Goal: Ask a question: Seek information or help from site administrators or community

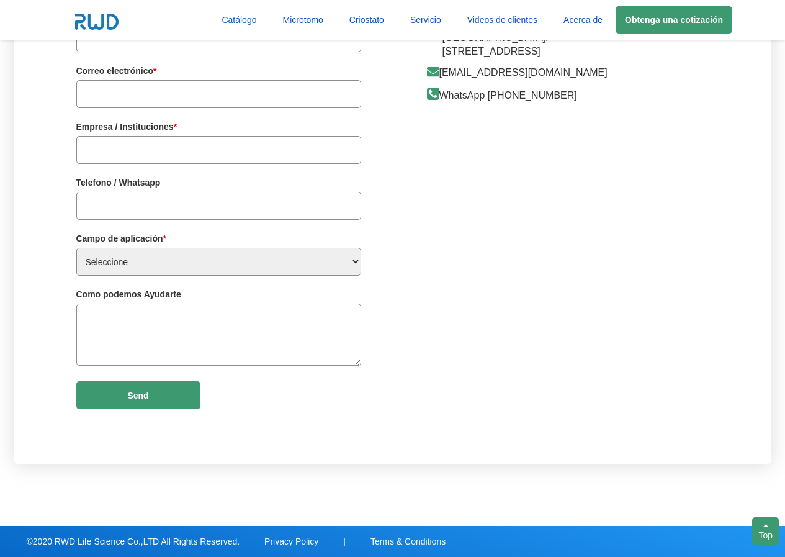
scroll to position [3171, 0]
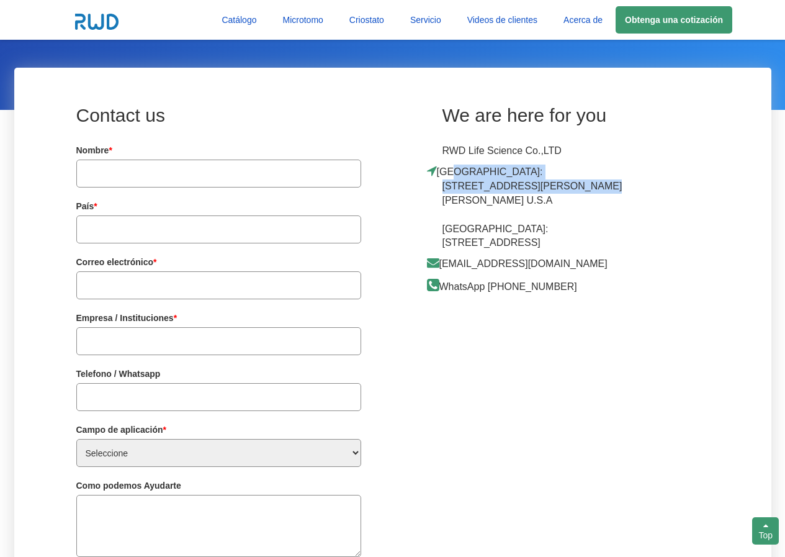
drag, startPoint x: 452, startPoint y: 171, endPoint x: 492, endPoint y: 185, distance: 42.8
click at [492, 185] on p "USA:11295 Camino Ruiz,San Diego CA 92126 U.S.A China:19-20/F, Building 7A, Shen…" at bounding box center [540, 207] width 197 height 86
drag, startPoint x: 528, startPoint y: 194, endPoint x: 493, endPoint y: 189, distance: 35.1
click at [527, 194] on p "USA:11295 Camino Ruiz,San Diego CA 92126 U.S.A China:19-20/F, Building 7A, Shen…" at bounding box center [540, 207] width 197 height 86
drag, startPoint x: 516, startPoint y: 190, endPoint x: 441, endPoint y: 172, distance: 76.8
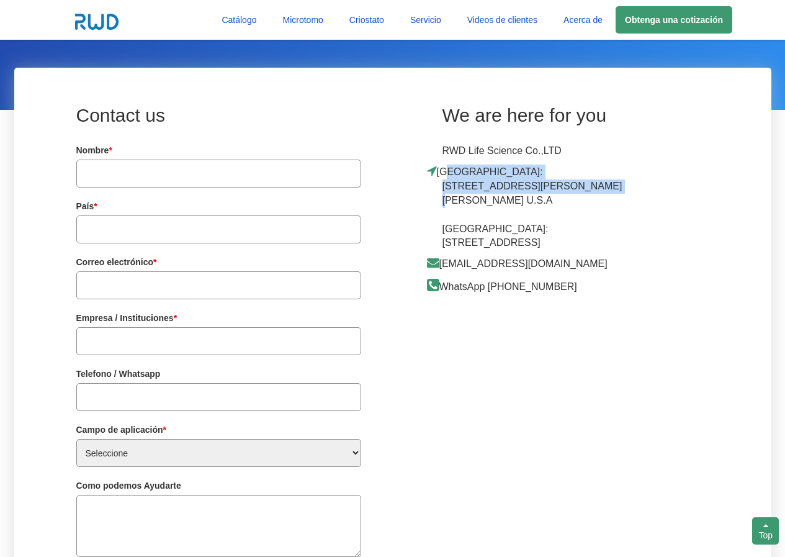
click at [442, 172] on p "USA:11295 Camino Ruiz,San Diego CA 92126 U.S.A China:19-20/F, Building 7A, Shen…" at bounding box center [540, 207] width 197 height 86
click at [730, 480] on div "Contact us Nombre * Este campo es OBLIGATORIO. País * Este campo es OBLIGATORIO…" at bounding box center [392, 361] width 757 height 587
click at [138, 176] on input "text" at bounding box center [218, 173] width 285 height 28
click at [102, 177] on input "text" at bounding box center [218, 173] width 285 height 28
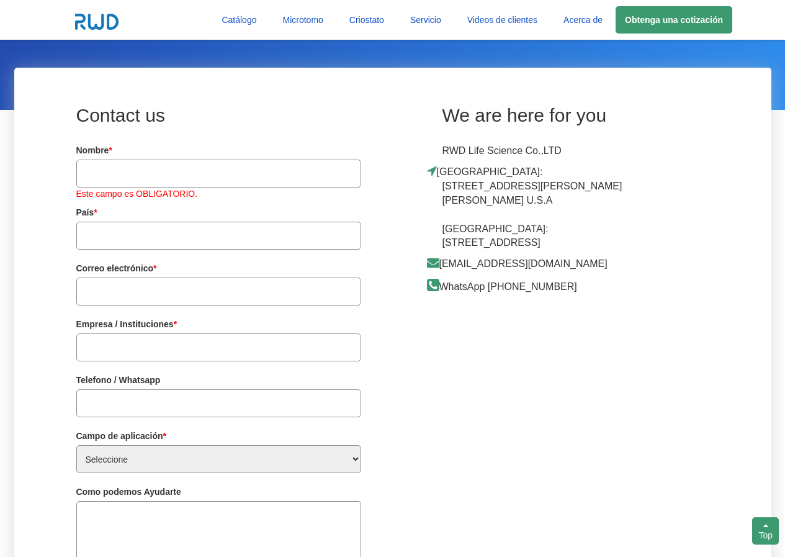
click at [101, 220] on form "Nombre * Este campo es OBLIGATORIO. País * Este campo es OBLIGATORIO. Correo el…" at bounding box center [218, 375] width 285 height 462
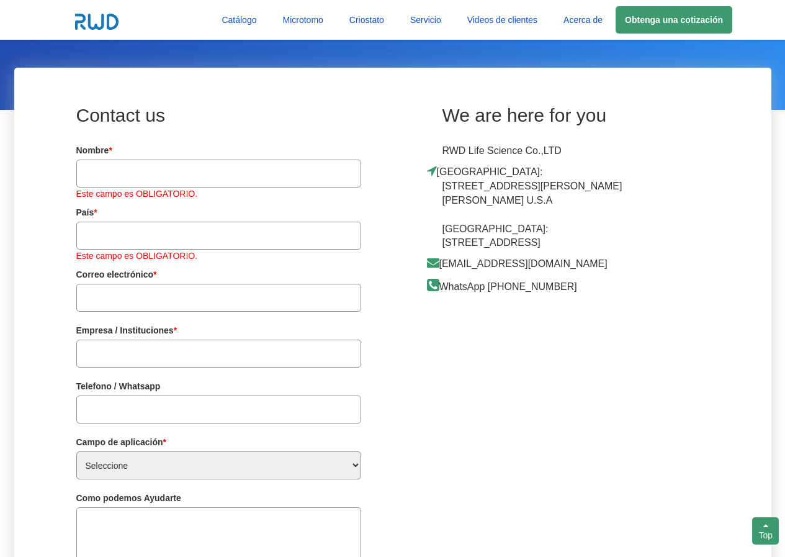
click at [102, 289] on input "text" at bounding box center [218, 298] width 285 height 28
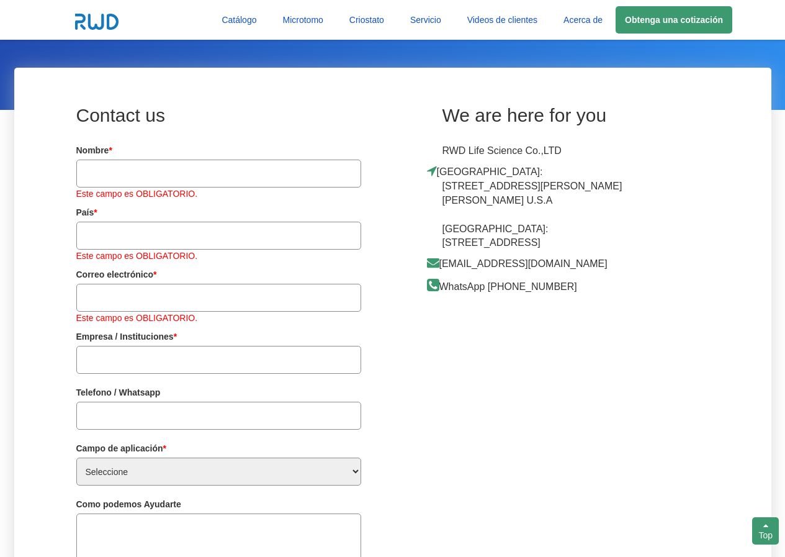
click at [91, 351] on input "text" at bounding box center [218, 360] width 285 height 28
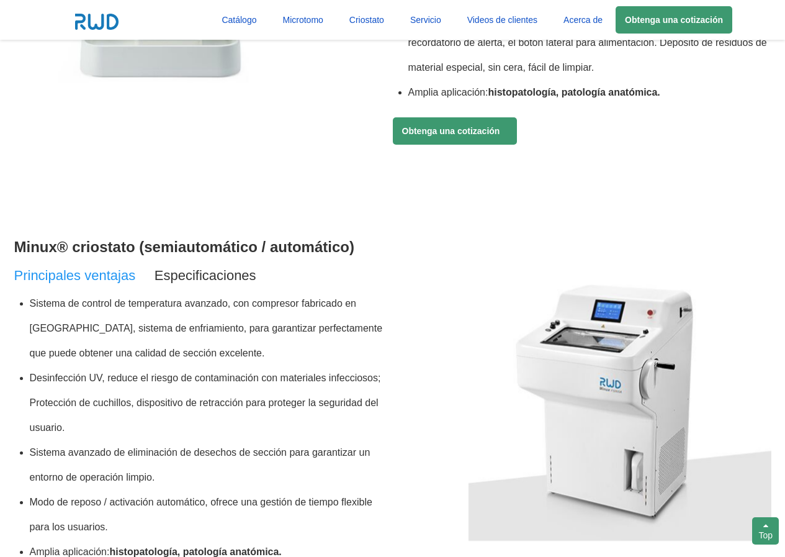
scroll to position [0, 0]
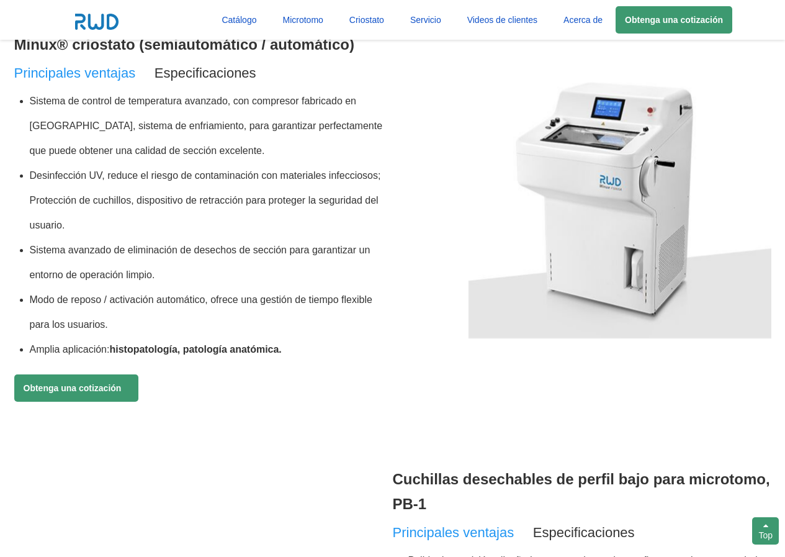
scroll to position [915, 0]
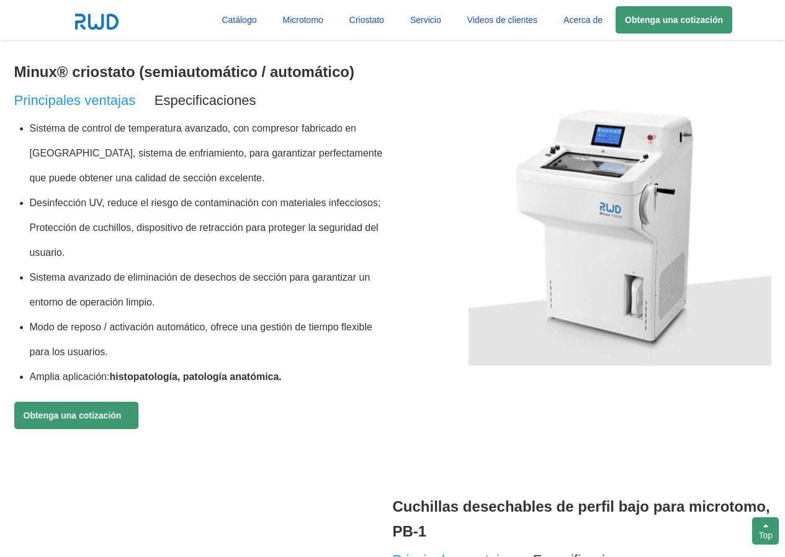
click at [666, 218] on img at bounding box center [619, 237] width 303 height 256
click at [628, 205] on img at bounding box center [619, 237] width 303 height 256
click at [627, 205] on img at bounding box center [619, 237] width 303 height 256
click at [110, 419] on link "Obtenga una cotización" at bounding box center [76, 414] width 124 height 27
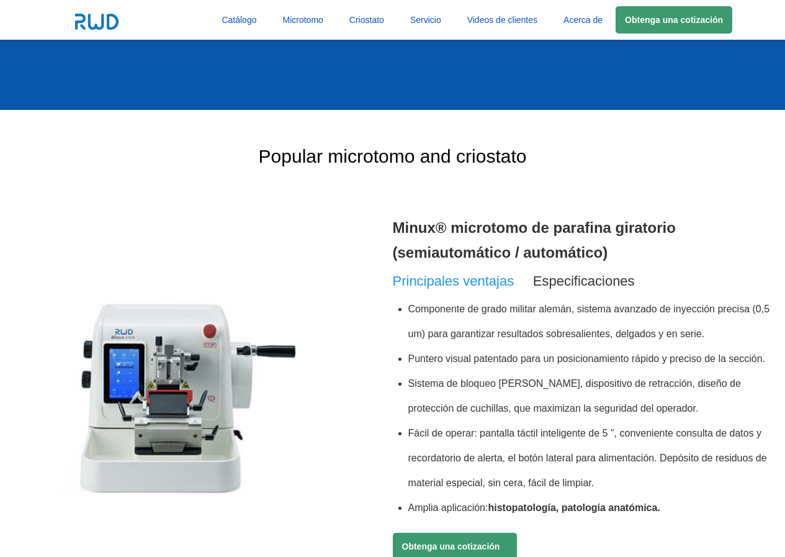
scroll to position [233, 0]
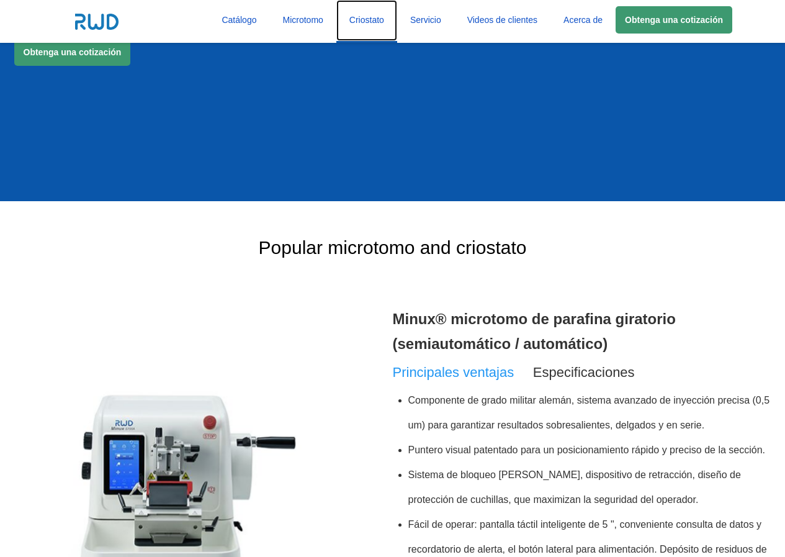
click at [360, 20] on link "Criostato" at bounding box center [366, 20] width 61 height 41
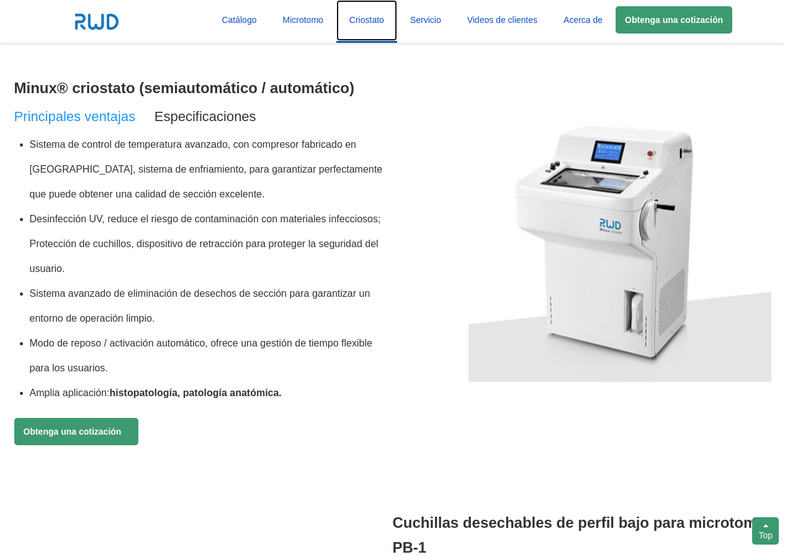
scroll to position [962, 0]
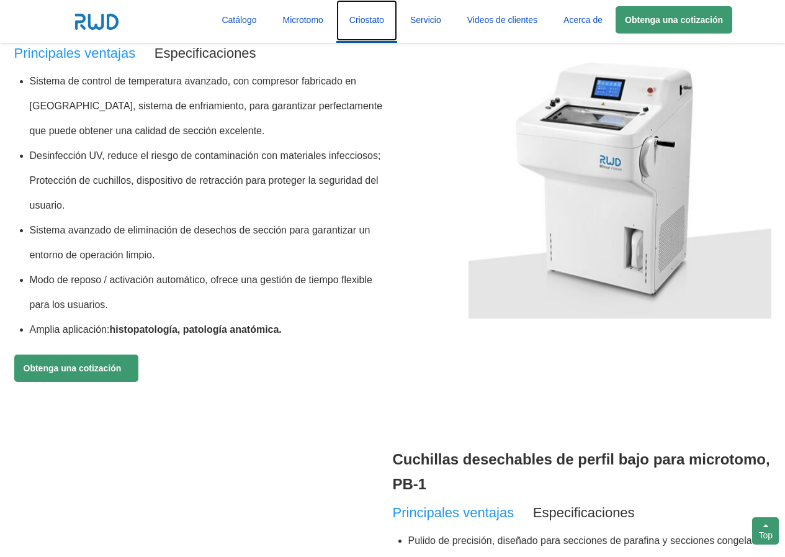
click at [360, 20] on link "Criostato" at bounding box center [366, 20] width 61 height 41
click at [547, 149] on img at bounding box center [619, 190] width 303 height 256
click at [547, 148] on img at bounding box center [619, 190] width 303 height 256
click at [547, 146] on img at bounding box center [619, 190] width 303 height 256
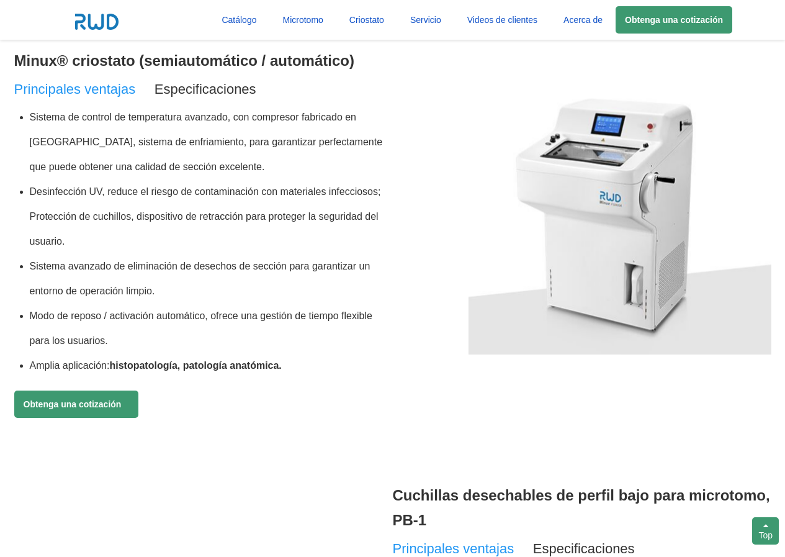
scroll to position [916, 0]
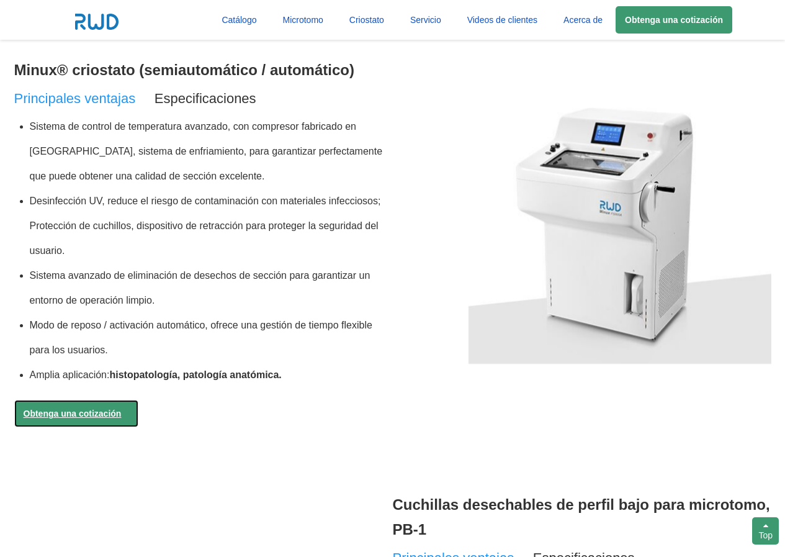
click at [89, 423] on link "Obtenga una cotización" at bounding box center [76, 413] width 124 height 27
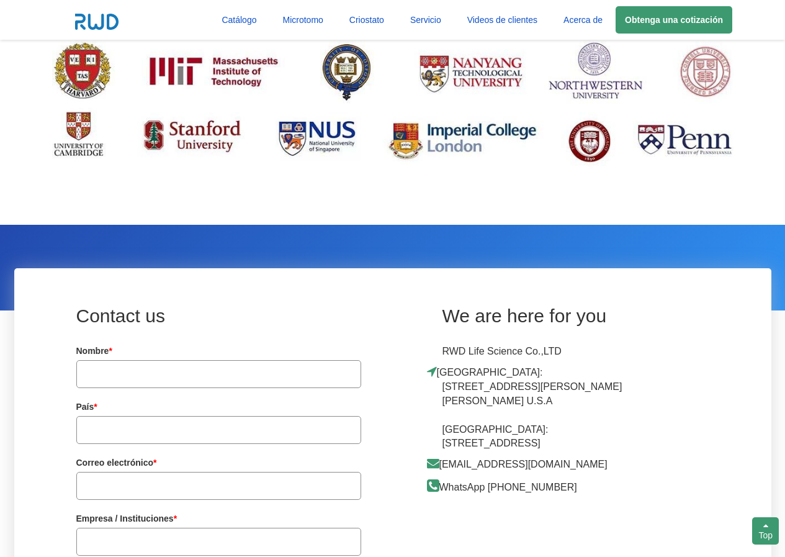
scroll to position [3196, 0]
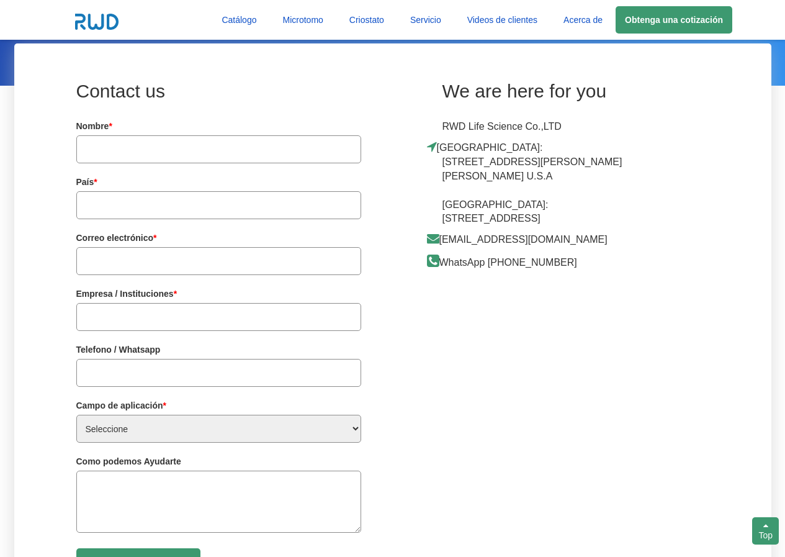
click at [137, 151] on input "text" at bounding box center [218, 149] width 285 height 28
type input "[PERSON_NAME]"
click at [223, 202] on input "text" at bounding box center [218, 205] width 285 height 28
type input "[GEOGRAPHIC_DATA]"
click at [164, 258] on input "text" at bounding box center [218, 261] width 285 height 28
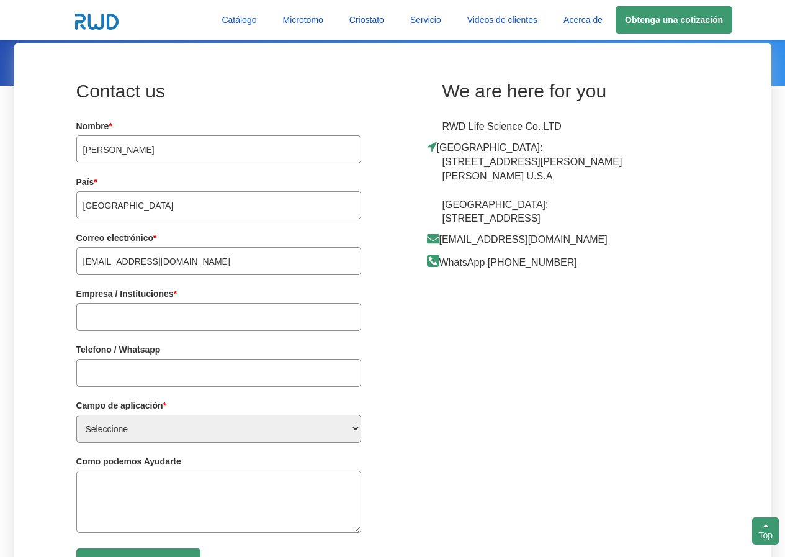
type input "[EMAIL_ADDRESS][DOMAIN_NAME]"
click at [262, 328] on input "text" at bounding box center [218, 317] width 285 height 28
type input "L"
type input "Laboratorio privado"
click at [228, 370] on input "text" at bounding box center [218, 373] width 285 height 28
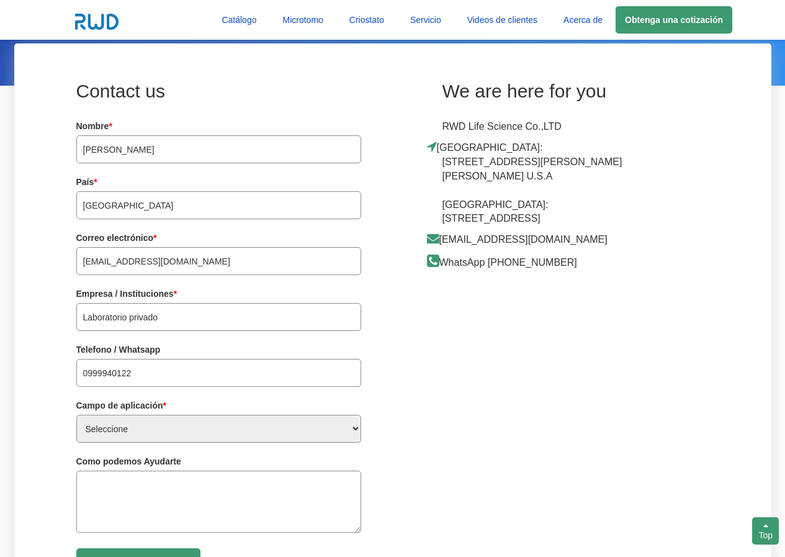
type input "0999940122"
click at [202, 434] on select "Seleccione Distribuidor Patología hospitalaria Instituciones de investigación m…" at bounding box center [218, 428] width 285 height 28
select select "其他"
click at [76, 414] on select "Seleccione Distribuidor Patología hospitalaria Instituciones de investigación m…" at bounding box center [218, 428] width 285 height 28
click at [356, 430] on select "Seleccione Distribuidor Patología hospitalaria Instituciones de investigación m…" at bounding box center [218, 428] width 285 height 28
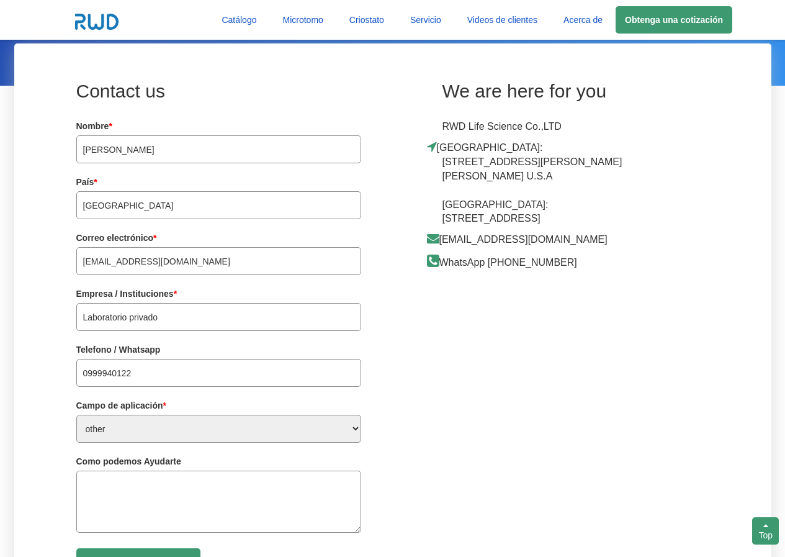
click at [76, 414] on select "Seleccione Distribuidor Patología hospitalaria Instituciones de investigación m…" at bounding box center [218, 428] width 285 height 28
click at [190, 433] on select "Seleccione Distribuidor Patología hospitalaria Instituciones de investigación m…" at bounding box center [218, 428] width 285 height 28
click at [76, 414] on select "Seleccione Distribuidor Patología hospitalaria Instituciones de investigación m…" at bounding box center [218, 428] width 285 height 28
click at [159, 316] on input "Laboratorio privado" at bounding box center [218, 317] width 285 height 28
click at [223, 320] on input "Laboratorio privado de anatomía Patplógica" at bounding box center [218, 317] width 285 height 28
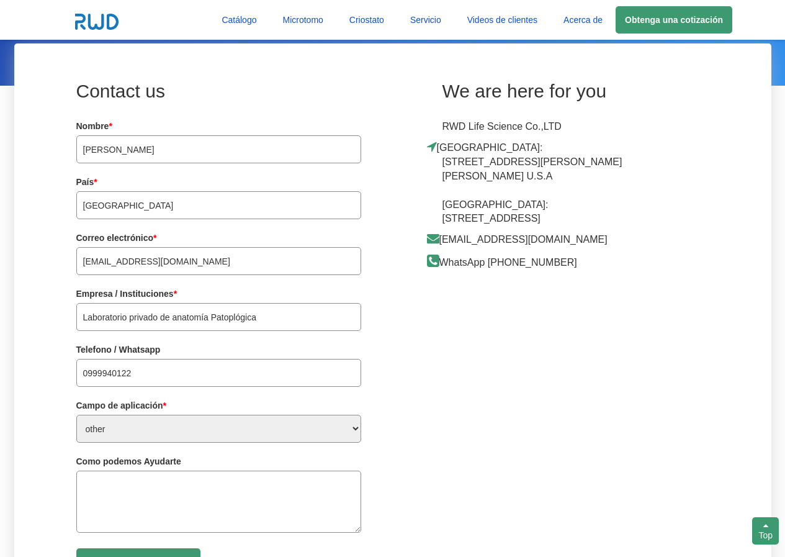
click at [208, 318] on input "Laboratorio privado de anatomía Patoplógica" at bounding box center [218, 317] width 285 height 28
type input "Laboratorio privado de Patología"
click at [201, 500] on textarea at bounding box center [218, 501] width 285 height 62
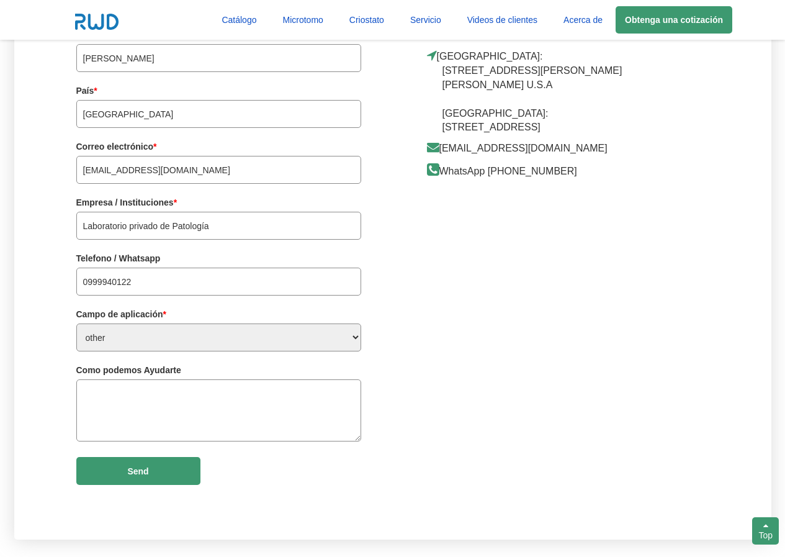
scroll to position [3362, 0]
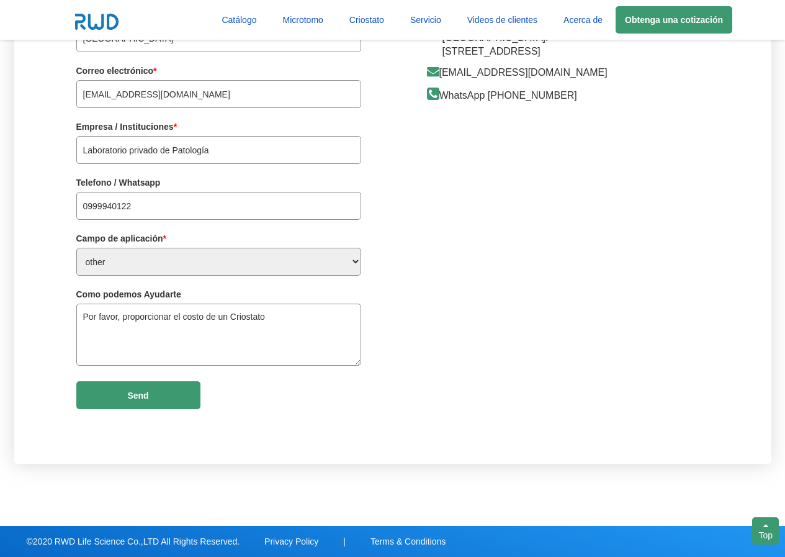
drag, startPoint x: 171, startPoint y: 318, endPoint x: 175, endPoint y: 344, distance: 26.4
click at [171, 325] on textarea "Por favor, proporcionar el costo de un Criostato" at bounding box center [218, 334] width 285 height 62
click at [295, 318] on textarea "Por favor, proporcionarme el costo de un Criostato" at bounding box center [218, 334] width 285 height 62
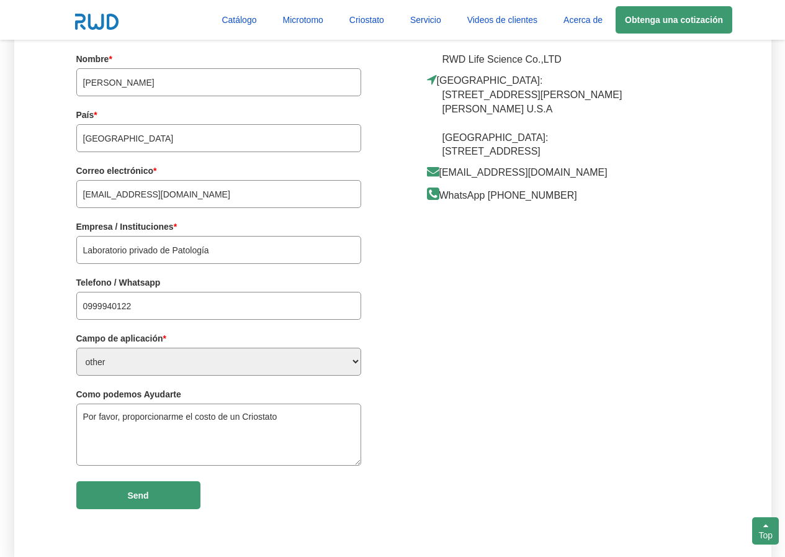
scroll to position [3340, 0]
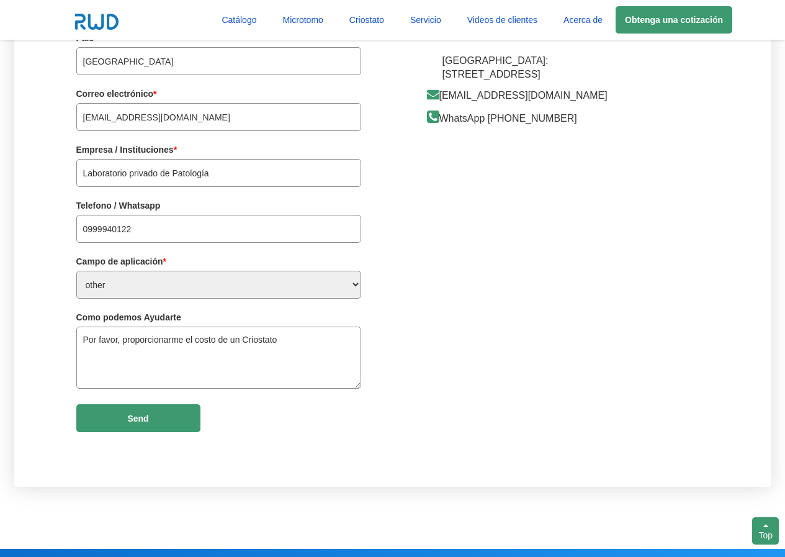
click at [292, 340] on textarea "Por favor, proporcionarme el costo de un Criostato" at bounding box center [218, 357] width 285 height 62
click at [319, 345] on textarea "Por favor, proporcionarme el costo de un Criostato" at bounding box center [218, 357] width 285 height 62
drag, startPoint x: 336, startPoint y: 338, endPoint x: 339, endPoint y: 365, distance: 27.4
click at [336, 344] on textarea "Por favor, proporcionarme el costo de un Criostato y de un Microtómo" at bounding box center [218, 357] width 285 height 62
click at [215, 352] on textarea "Por favor, proporcionarme el costo de un Criostato y de un Micrótomo, nuevos, i…" at bounding box center [218, 357] width 285 height 62
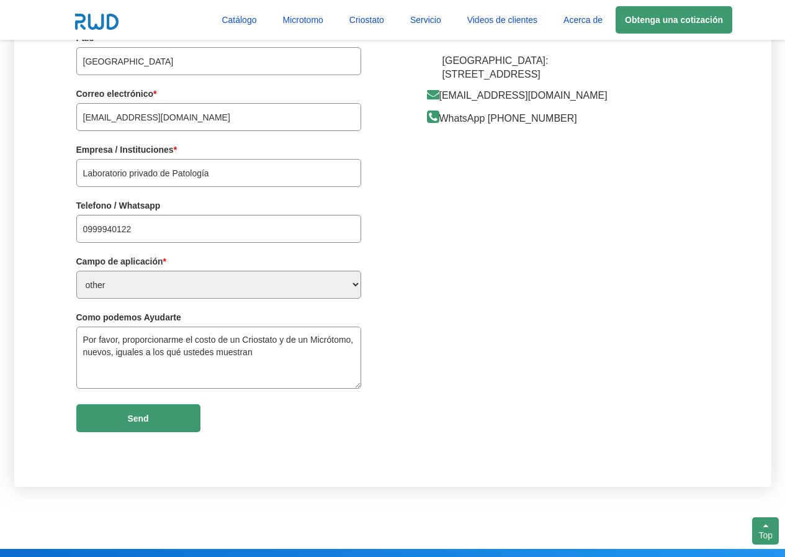
drag, startPoint x: 213, startPoint y: 352, endPoint x: 213, endPoint y: 360, distance: 8.1
click at [213, 352] on textarea "Por favor, proporcionarme el costo de un Criostato y de un Micrótomo, nuevos, i…" at bounding box center [218, 357] width 285 height 62
drag, startPoint x: 242, startPoint y: 354, endPoint x: 241, endPoint y: 372, distance: 18.7
click at [241, 357] on textarea "Por favor, proporcionarme el costo de un Criostato y de un Micrótomo, nuevos, i…" at bounding box center [218, 357] width 285 height 62
click at [203, 351] on textarea "Por favor, proporcionarme el costo de un Criostato y de un Micrótomo, nuevos, i…" at bounding box center [218, 357] width 285 height 62
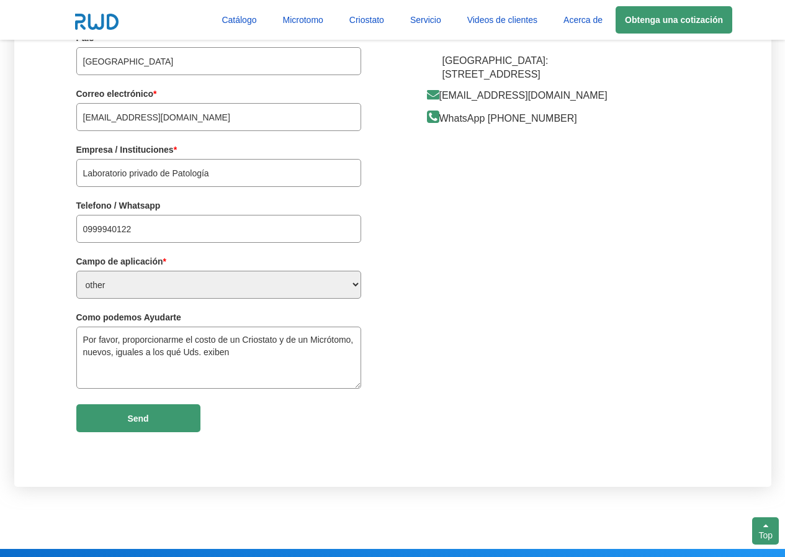
drag, startPoint x: 214, startPoint y: 349, endPoint x: 224, endPoint y: 372, distance: 25.6
click at [218, 363] on textarea "Por favor, proporcionarme el costo de un Criostato y de un Micrótomo, nuevos, i…" at bounding box center [218, 357] width 285 height 62
click at [267, 358] on textarea "Por favor, proporcionarme el costo de un Criostato y de un Micrótomo, nuevos, i…" at bounding box center [218, 357] width 285 height 62
click at [210, 351] on textarea "Por favor, proporcionarme el costo de un Criostato y de un Micrótomo, nuevos, i…" at bounding box center [218, 357] width 285 height 62
drag, startPoint x: 212, startPoint y: 352, endPoint x: 218, endPoint y: 362, distance: 11.9
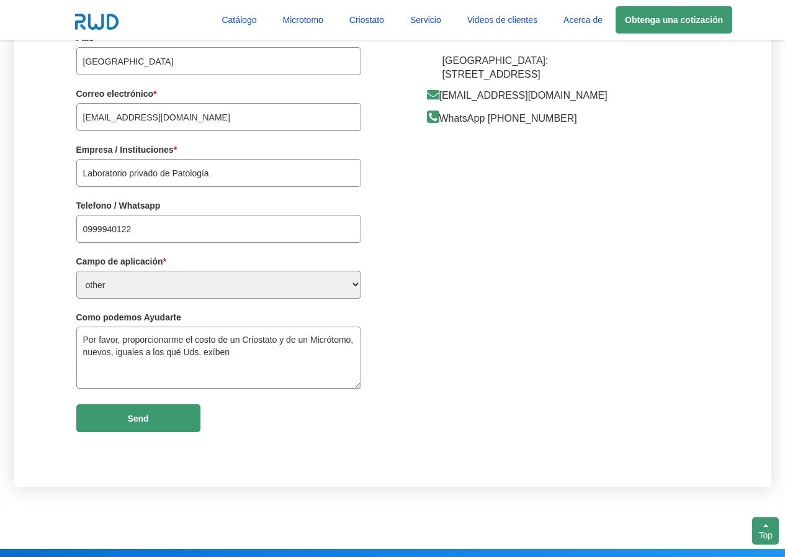
click at [215, 357] on textarea "Por favor, proporcionarme el costo de un Criostato y de un Micrótomo, nuevos, i…" at bounding box center [218, 357] width 285 height 62
click at [214, 351] on textarea "Por favor, proporcionarme el costo de un Criostato y de un Micrótomo, nuevos, i…" at bounding box center [218, 357] width 285 height 62
click at [230, 353] on textarea "Por favor, proporcionarme el costo de un Criostato y de un Micrótomo, nuevos, i…" at bounding box center [218, 357] width 285 height 62
click at [212, 354] on textarea "Por favor, proporcionarme el costo de un Criostato y de un Micrótomo, nuevos, i…" at bounding box center [218, 357] width 285 height 62
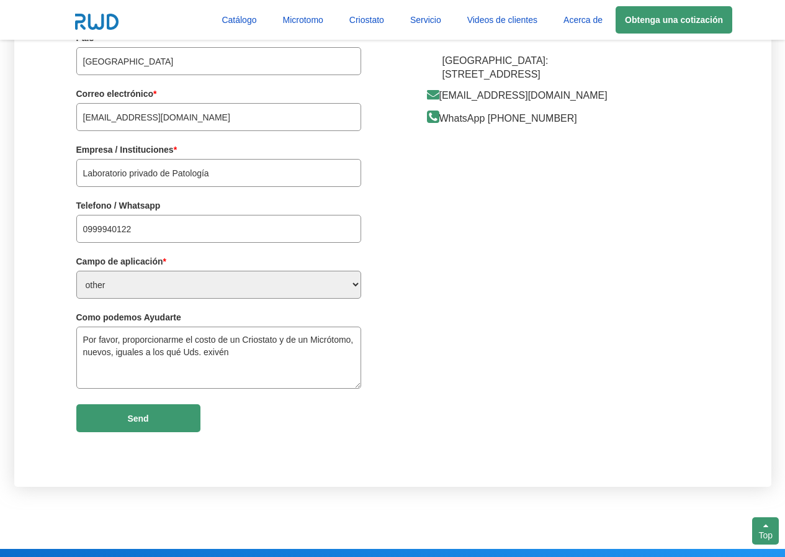
click at [228, 353] on textarea "Por favor, proporcionarme el costo de un Criostato y de un Micrótomo, nuevos, i…" at bounding box center [218, 357] width 285 height 62
drag, startPoint x: 266, startPoint y: 335, endPoint x: 272, endPoint y: 351, distance: 16.9
click at [268, 341] on textarea "Por favor, proporcionarme el costo de un Criostato y de un Micrótomo, nuevos, i…" at bounding box center [218, 357] width 285 height 62
click at [211, 351] on textarea "Por favor, proporcionarme el costo de un Criostató y de un Micrótomo, nuevos, i…" at bounding box center [218, 357] width 285 height 62
click at [277, 341] on textarea "Por favor, proporcionarme el costo de un Criostató y de un Micrótomo, nuevos, i…" at bounding box center [218, 357] width 285 height 62
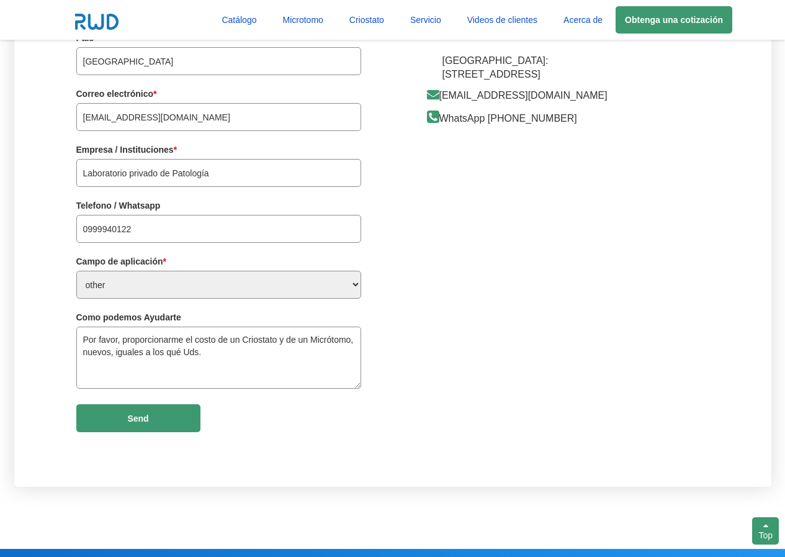
drag, startPoint x: 256, startPoint y: 345, endPoint x: 266, endPoint y: 352, distance: 11.9
click at [258, 345] on textarea "Por favor, proporcionarme el costo de un Criostato y de un Micrótomo, nuevos, i…" at bounding box center [218, 357] width 285 height 62
click at [204, 354] on textarea "Por favor, proporcionarme el costo de un Crióstato y de un Micrótomo, nuevos, i…" at bounding box center [218, 357] width 285 height 62
click at [177, 353] on textarea "Por favor, proporcionarme el costo de un Crióstato y de un Micrótomo, nuevos, i…" at bounding box center [218, 357] width 285 height 62
click at [204, 353] on textarea "Por favor, proporcionarme el costo de un Crióstato y de un Micrótomo, nuevos, i…" at bounding box center [218, 357] width 285 height 62
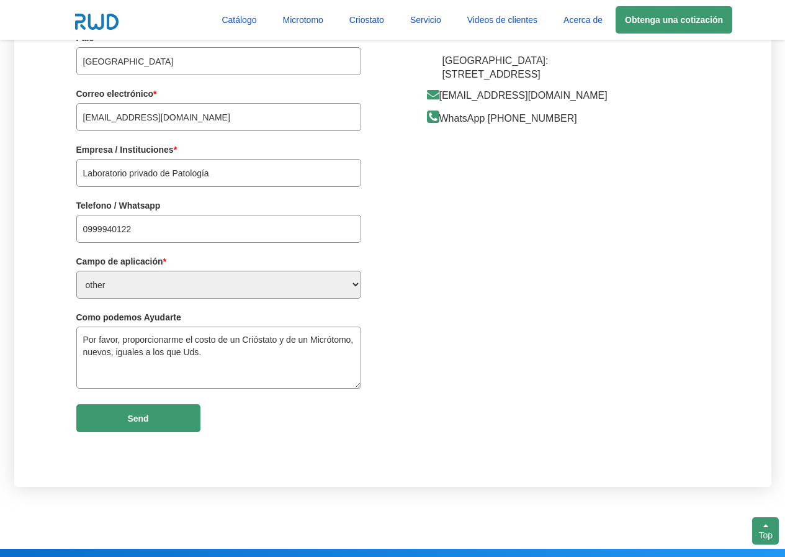
click at [184, 353] on textarea "Por favor, proporcionarme el costo de un Crióstato y de un Micrótomo, nuevos, i…" at bounding box center [218, 357] width 285 height 62
click at [264, 357] on textarea "Por favor, proporcionarme el costo de un Crióstato y de un Micrótomo, nuevos, i…" at bounding box center [218, 357] width 285 height 62
click at [257, 351] on textarea "Por favor, proporcionarme el costo de un Crióstato y de un Micrótomo, nuevos, i…" at bounding box center [218, 357] width 285 height 62
click at [302, 351] on textarea "Por favor, proporcionarme el costo de un Crióstato y de un Micrótomo, nuevos, i…" at bounding box center [218, 357] width 285 height 62
click at [349, 354] on textarea "Por favor, proporcionarme el costo de un Crióstato y de un Micrótomo, nuevos, i…" at bounding box center [218, 357] width 285 height 62
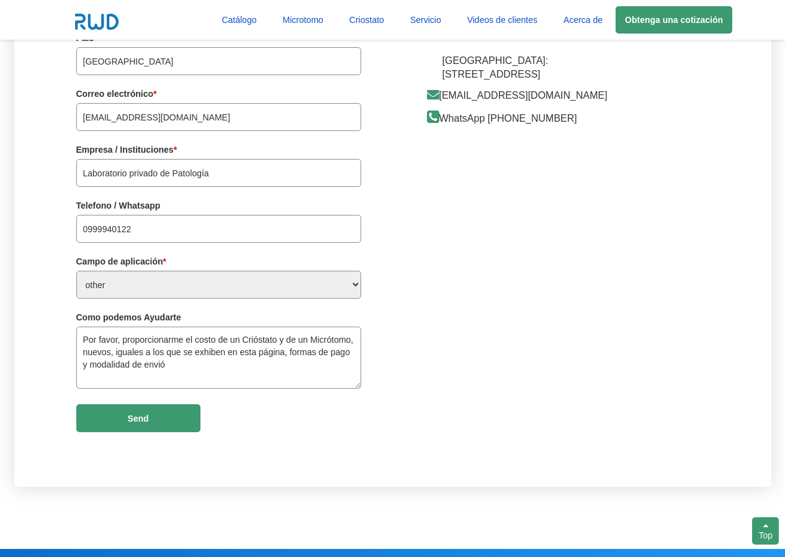
click at [164, 363] on textarea "Por favor, proporcionarme el costo de un Crióstato y de un Micrótomo, nuevos, i…" at bounding box center [218, 357] width 285 height 62
click at [111, 357] on textarea "Por favor, proporcionarme el costo de un Crióstato y de un Micrótomo, nuevos, i…" at bounding box center [218, 357] width 285 height 62
click at [310, 373] on textarea "Por favor, proporcionarme el costo de un Crióstato y de un Micrótomo, nuevos e …" at bounding box center [218, 357] width 285 height 62
type textarea "Por favor, proporcionarme el costo de un Crióstato y de un Micrótomo, nuevos e …"
click at [172, 424] on input "Submit" at bounding box center [138, 418] width 124 height 28
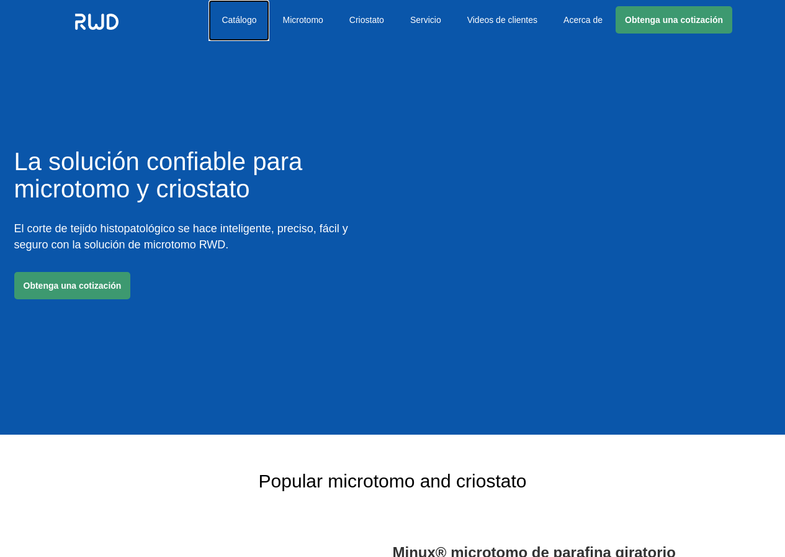
click at [244, 21] on link "Catálogo" at bounding box center [238, 20] width 61 height 41
